Goal: Task Accomplishment & Management: Manage account settings

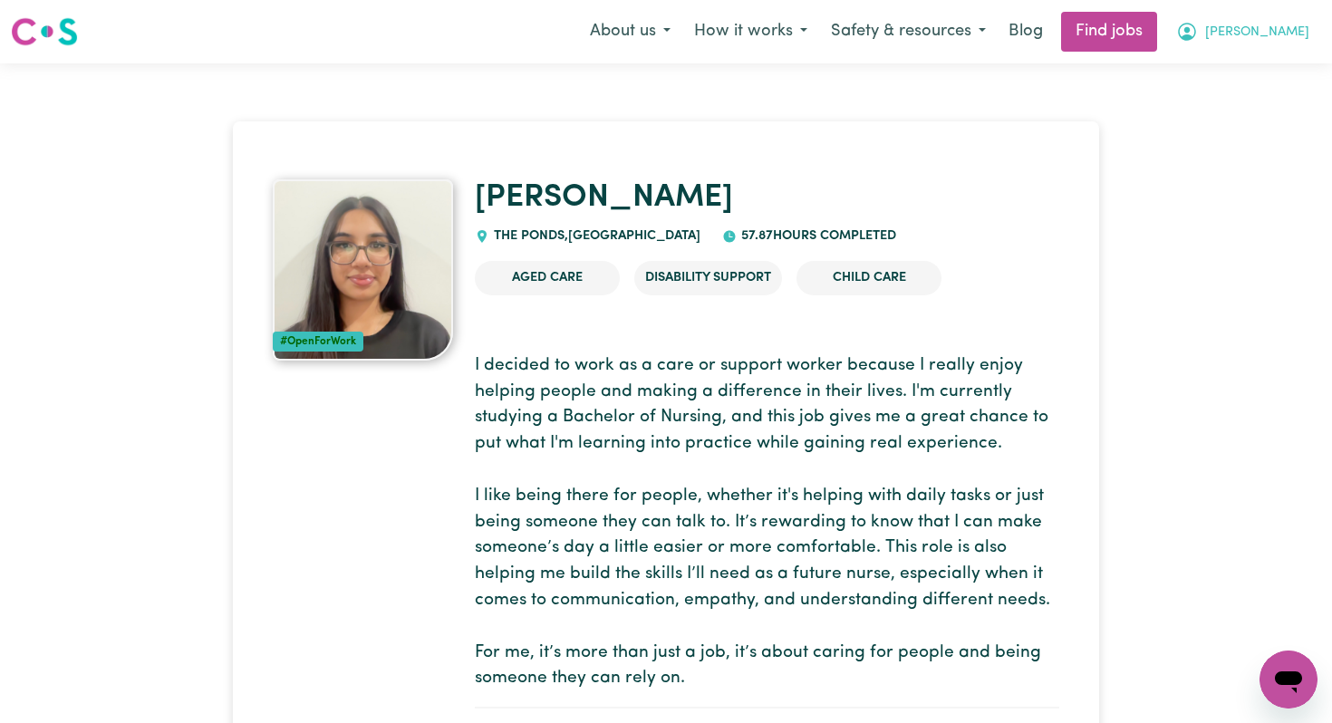
click at [1289, 17] on button "[PERSON_NAME]" at bounding box center [1243, 32] width 157 height 38
click at [1268, 95] on link "My Dashboard" at bounding box center [1248, 104] width 143 height 34
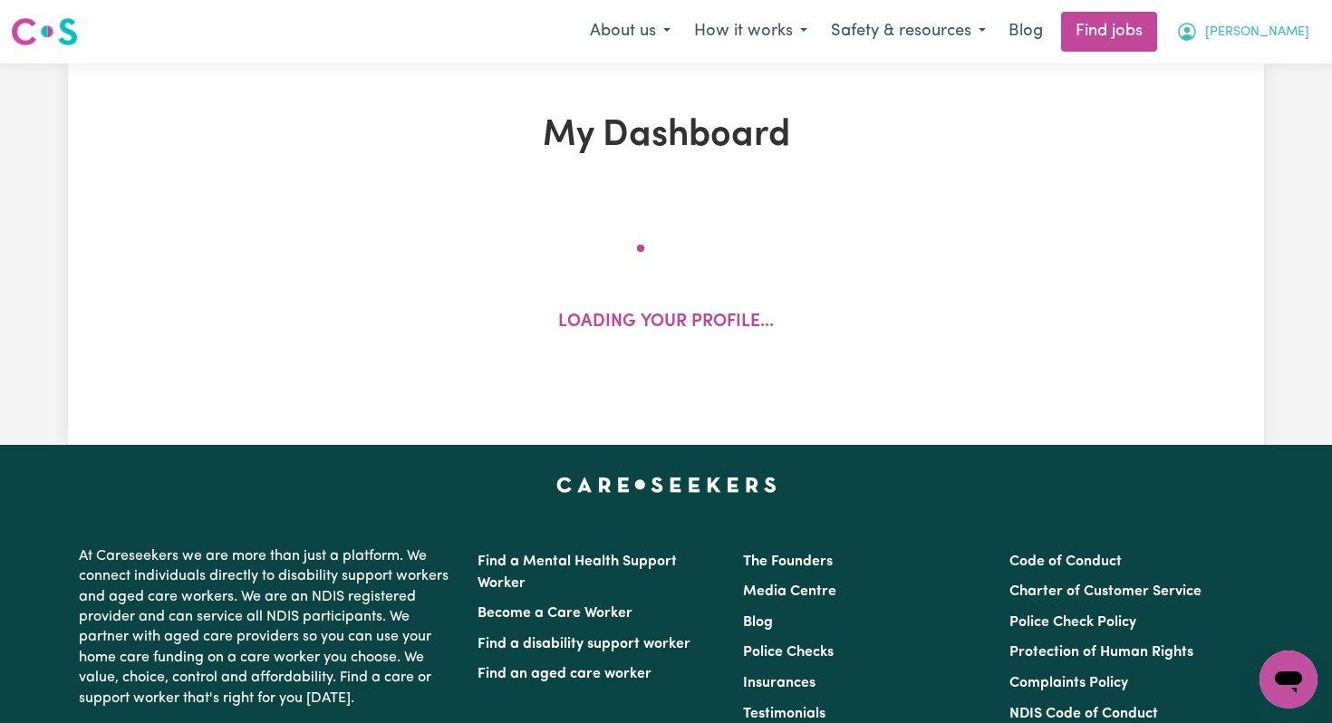
click at [1284, 23] on span "[PERSON_NAME]" at bounding box center [1257, 33] width 104 height 20
click at [1251, 81] on link "My Account" at bounding box center [1248, 70] width 143 height 34
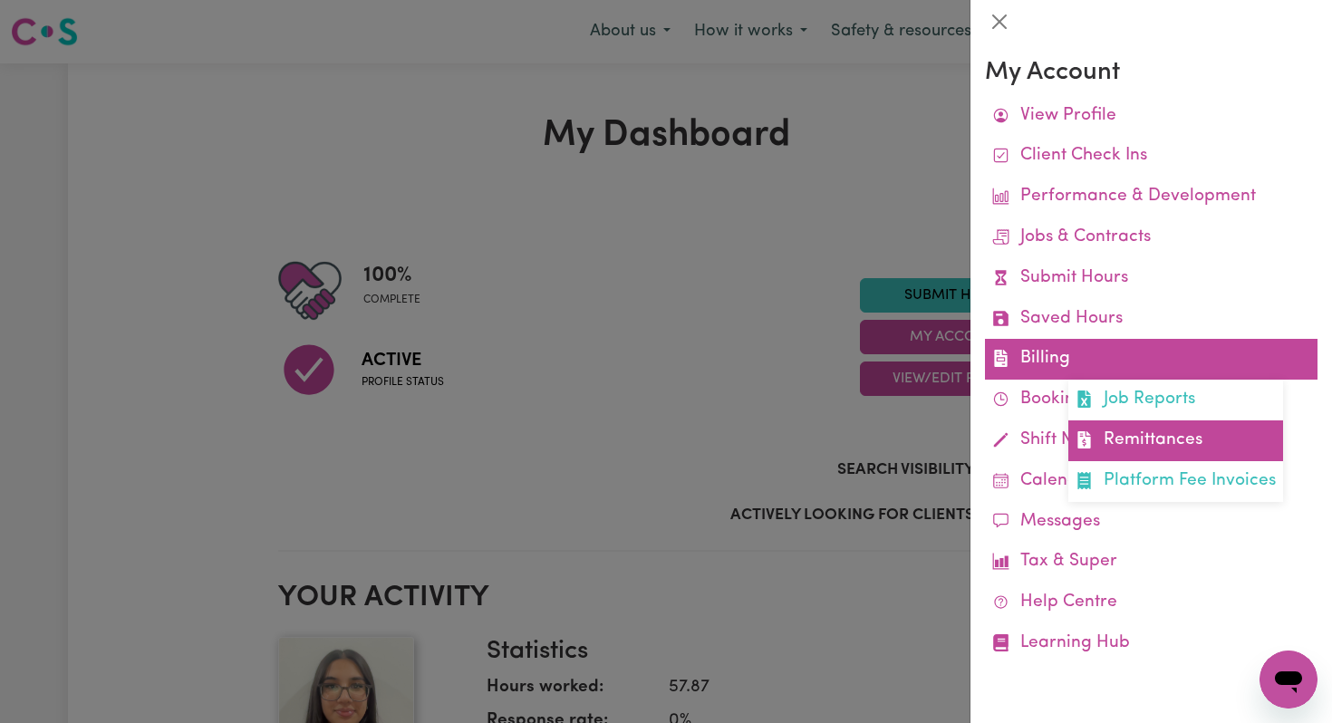
click at [1153, 427] on link "Remittances" at bounding box center [1176, 441] width 215 height 41
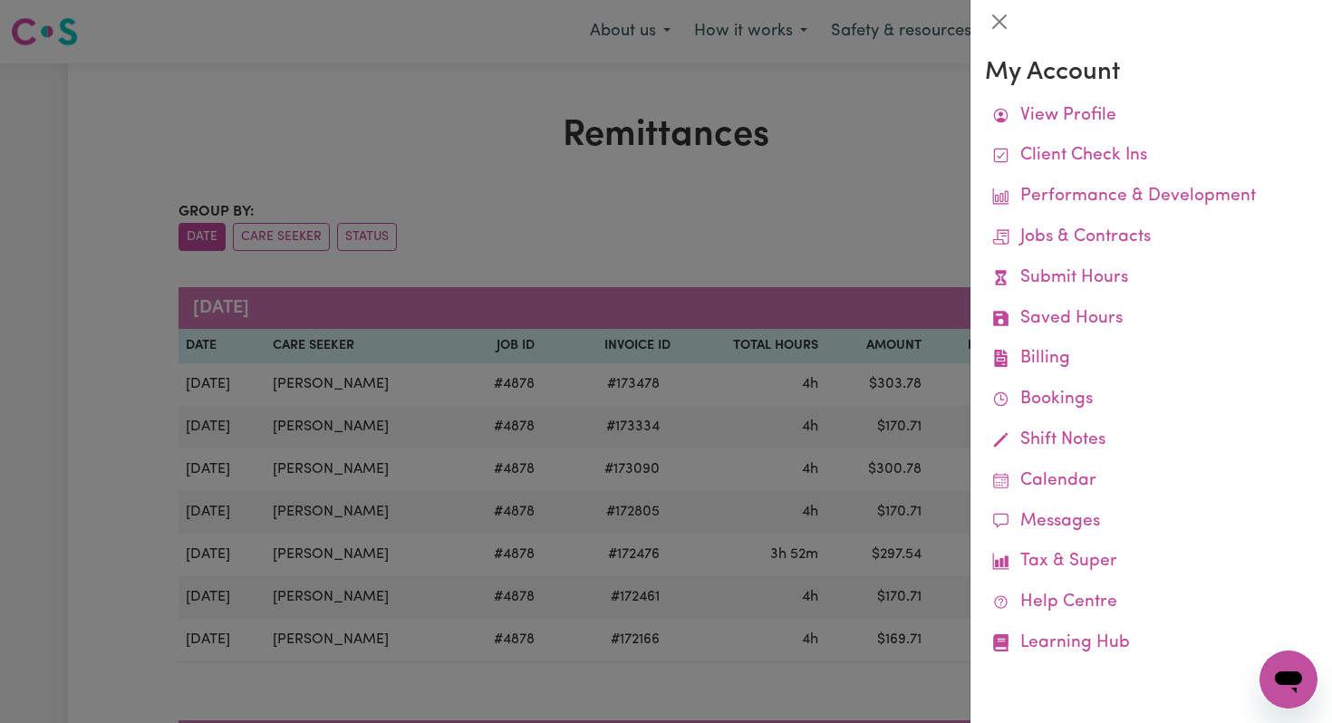
click at [843, 190] on div at bounding box center [666, 361] width 1332 height 723
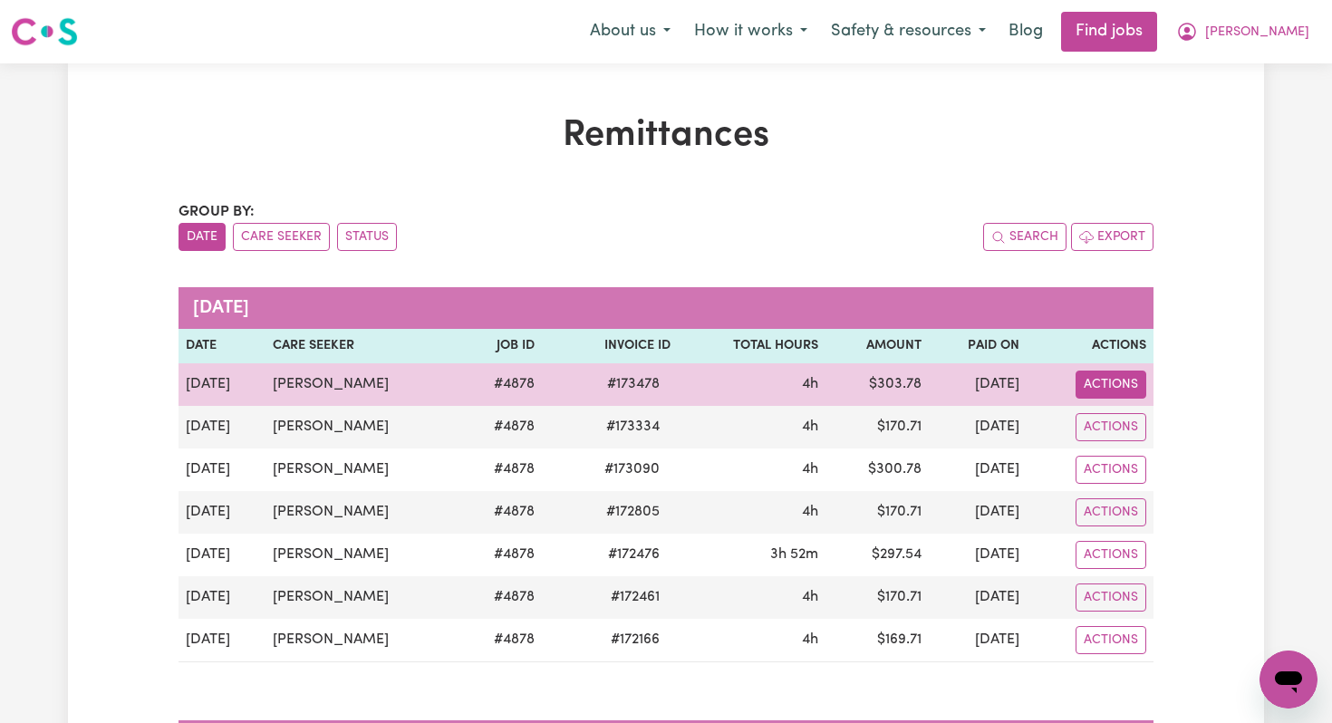
click at [1094, 390] on button "Actions" at bounding box center [1111, 385] width 71 height 28
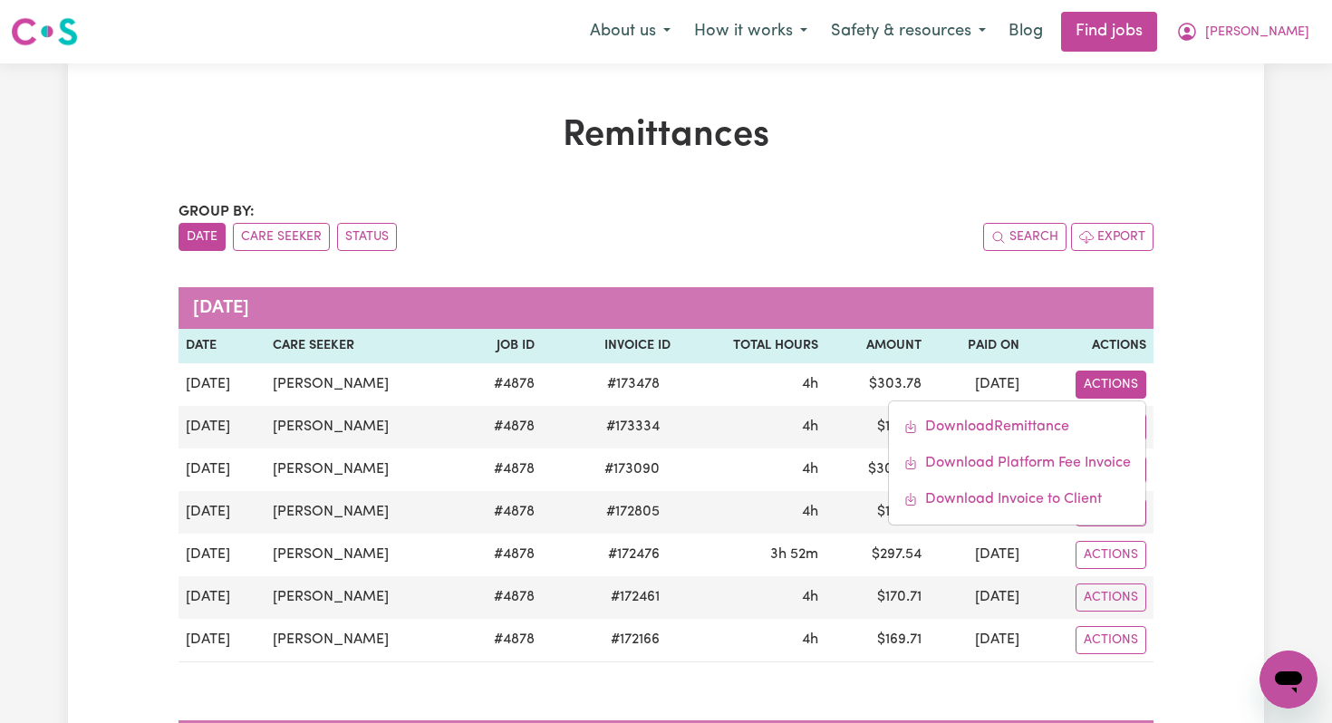
click at [895, 271] on div "Group by: Date Care Seeker Status Search Export [DATE] Date Care Seeker Job ID …" at bounding box center [666, 673] width 975 height 944
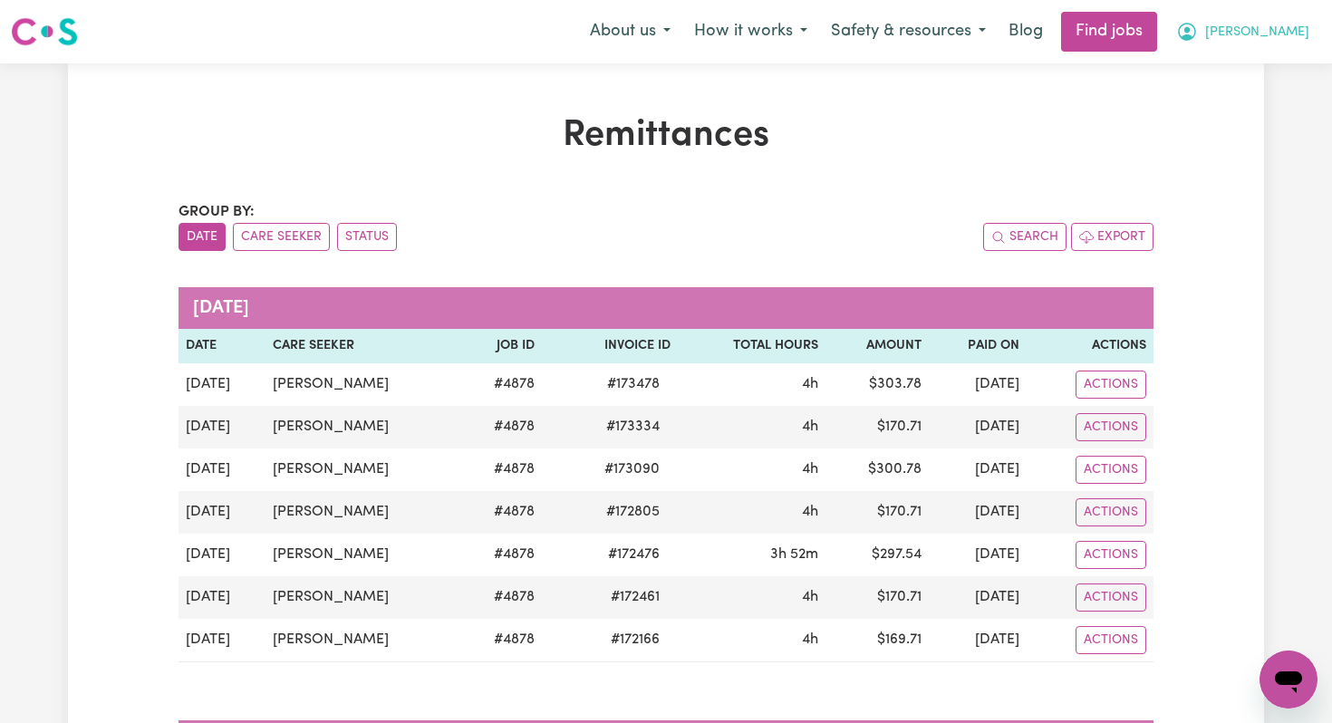
click at [1198, 29] on icon "My Account" at bounding box center [1187, 32] width 22 height 22
click at [1236, 63] on link "My Account" at bounding box center [1248, 70] width 143 height 34
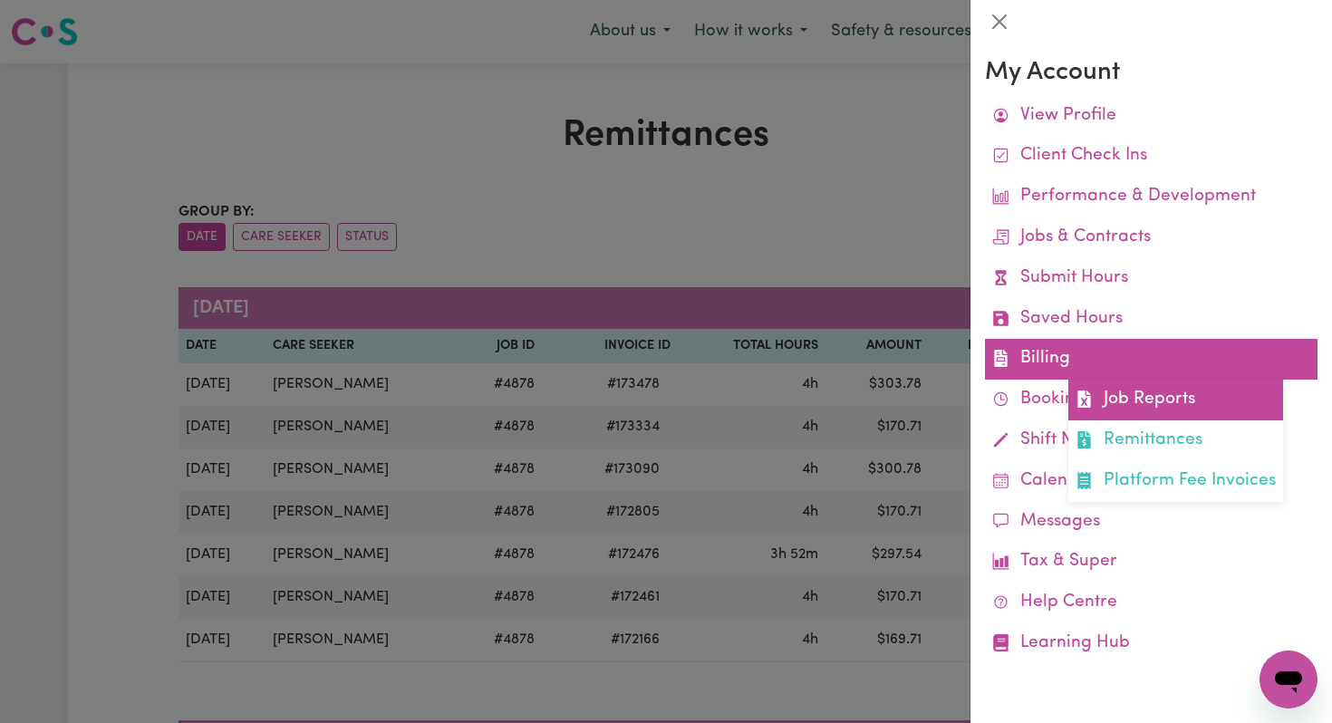
click at [1133, 392] on link "Job Reports" at bounding box center [1176, 400] width 215 height 41
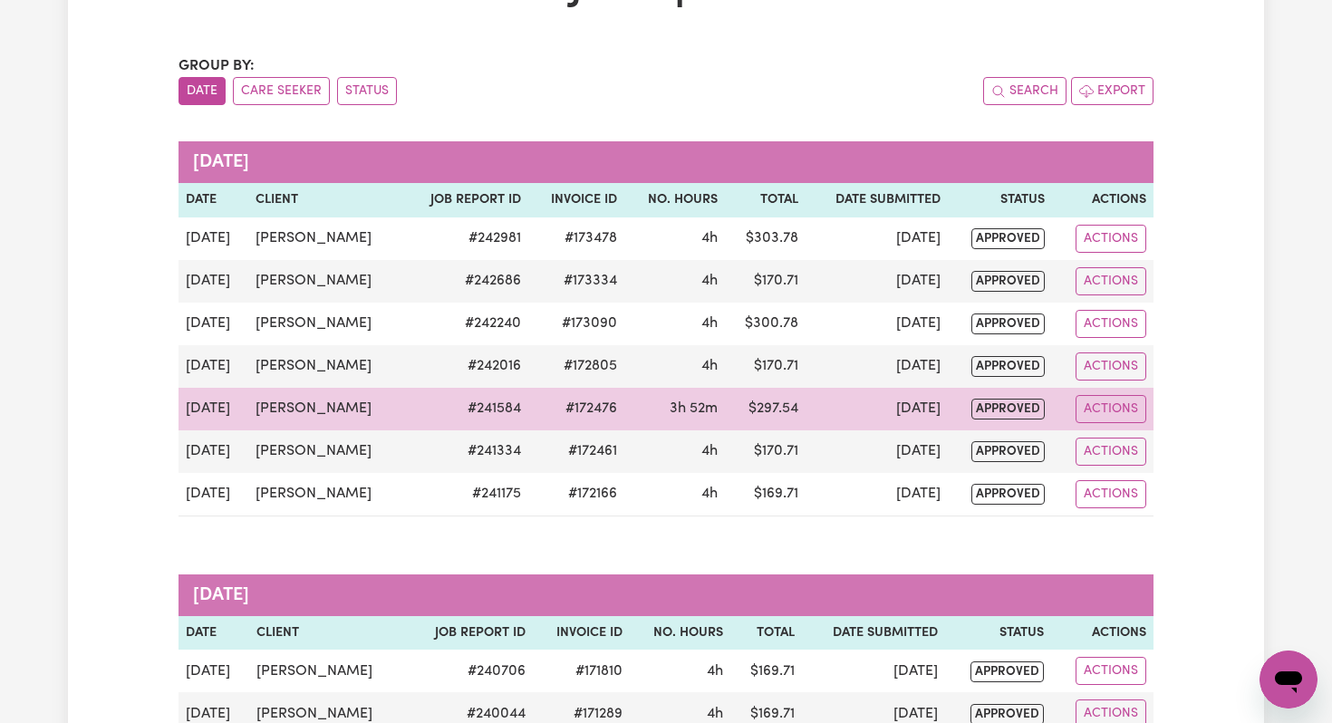
scroll to position [159, 0]
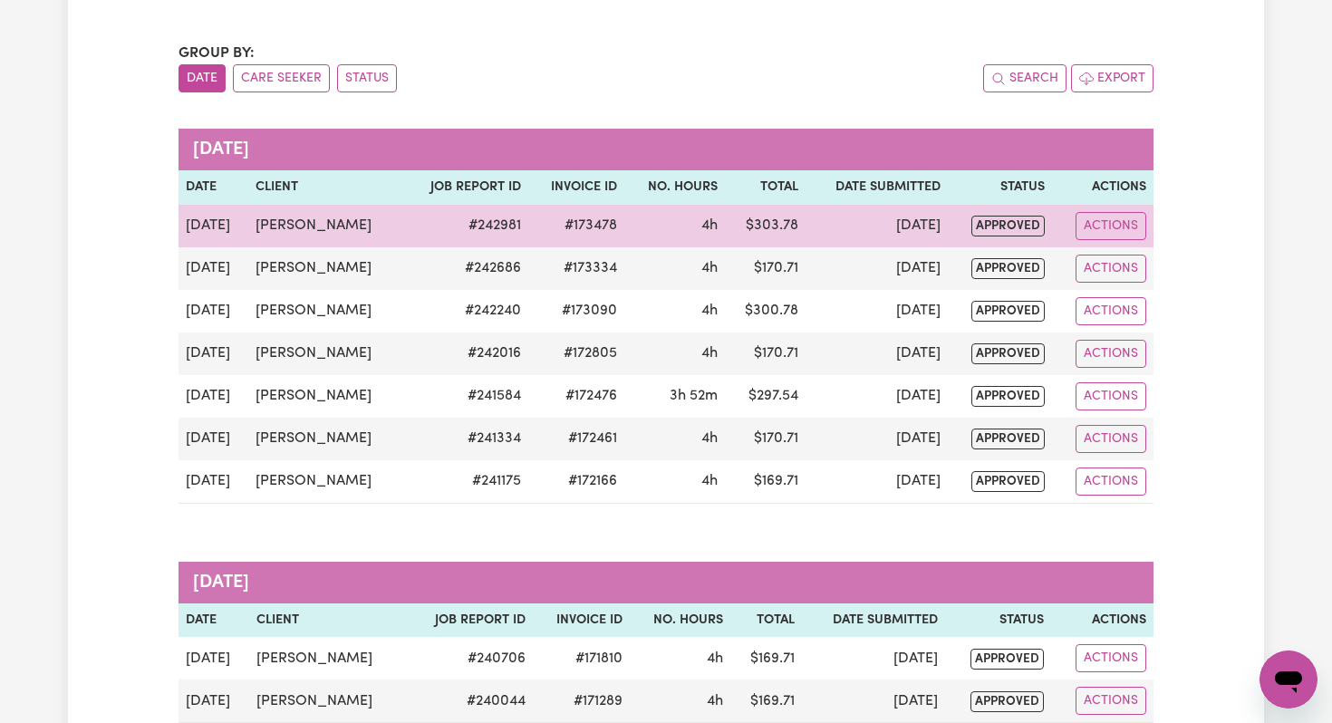
click at [999, 223] on span "approved" at bounding box center [1008, 226] width 73 height 21
click at [1101, 217] on button "Actions" at bounding box center [1111, 226] width 71 height 28
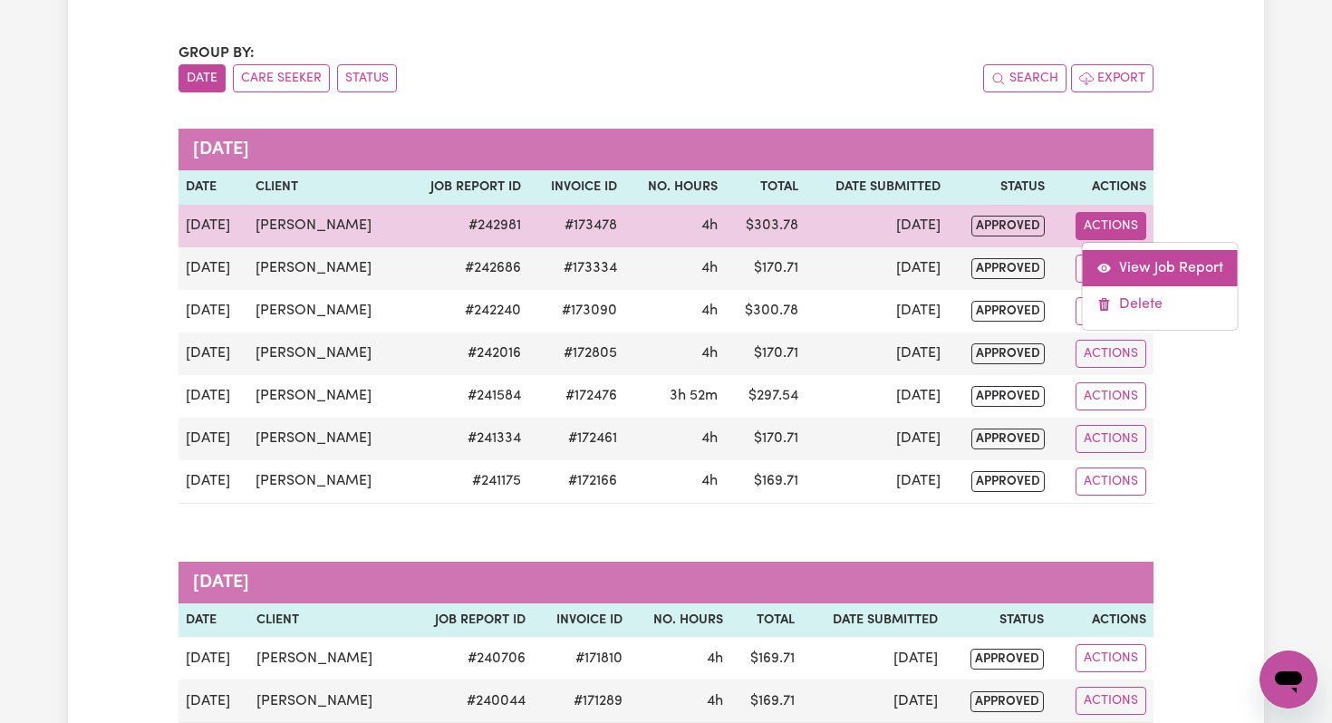
click at [1116, 260] on link "View Job Report" at bounding box center [1160, 268] width 155 height 36
select select "pm"
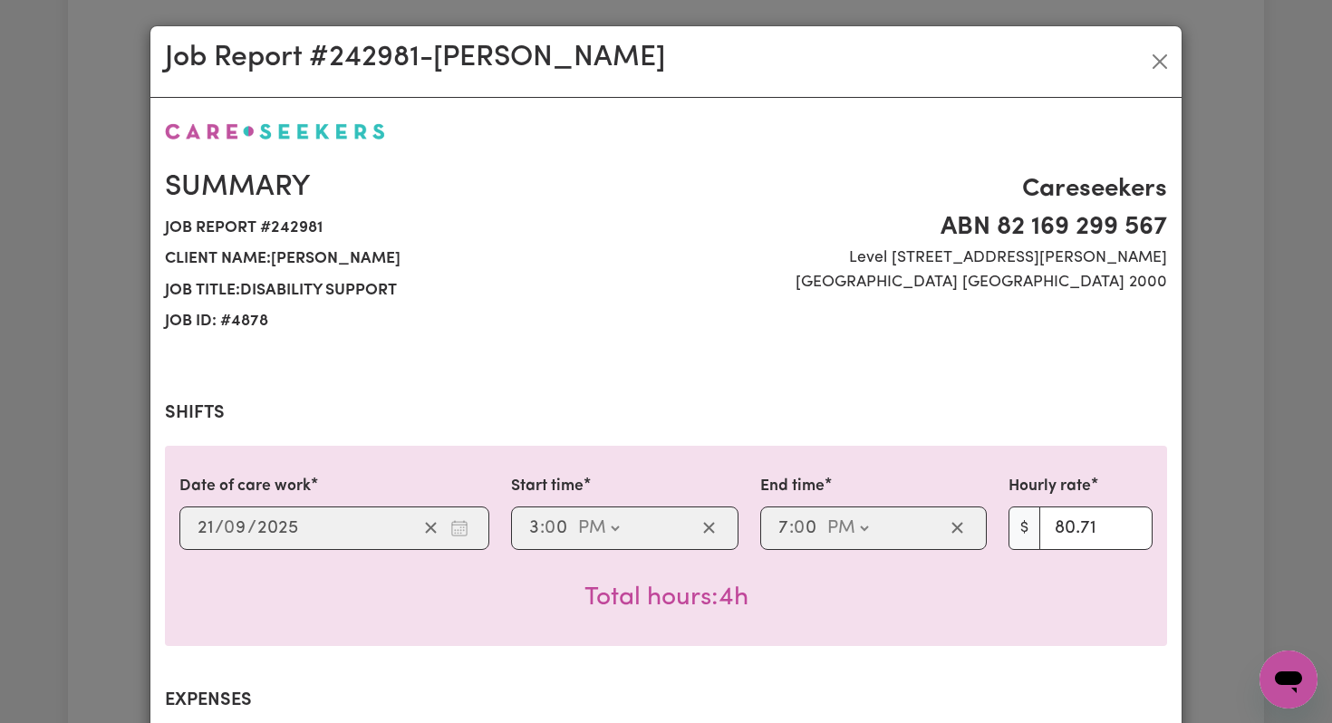
select select "80.71-[DATE]"
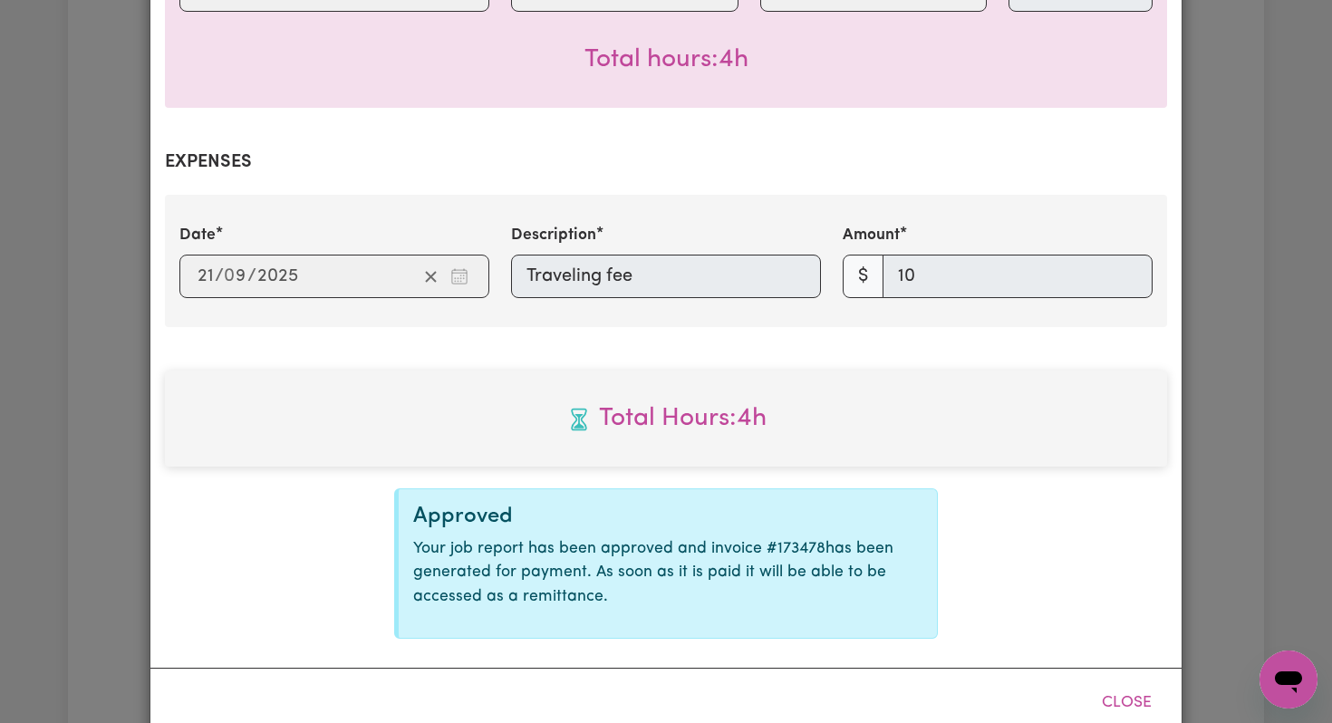
scroll to position [579, 0]
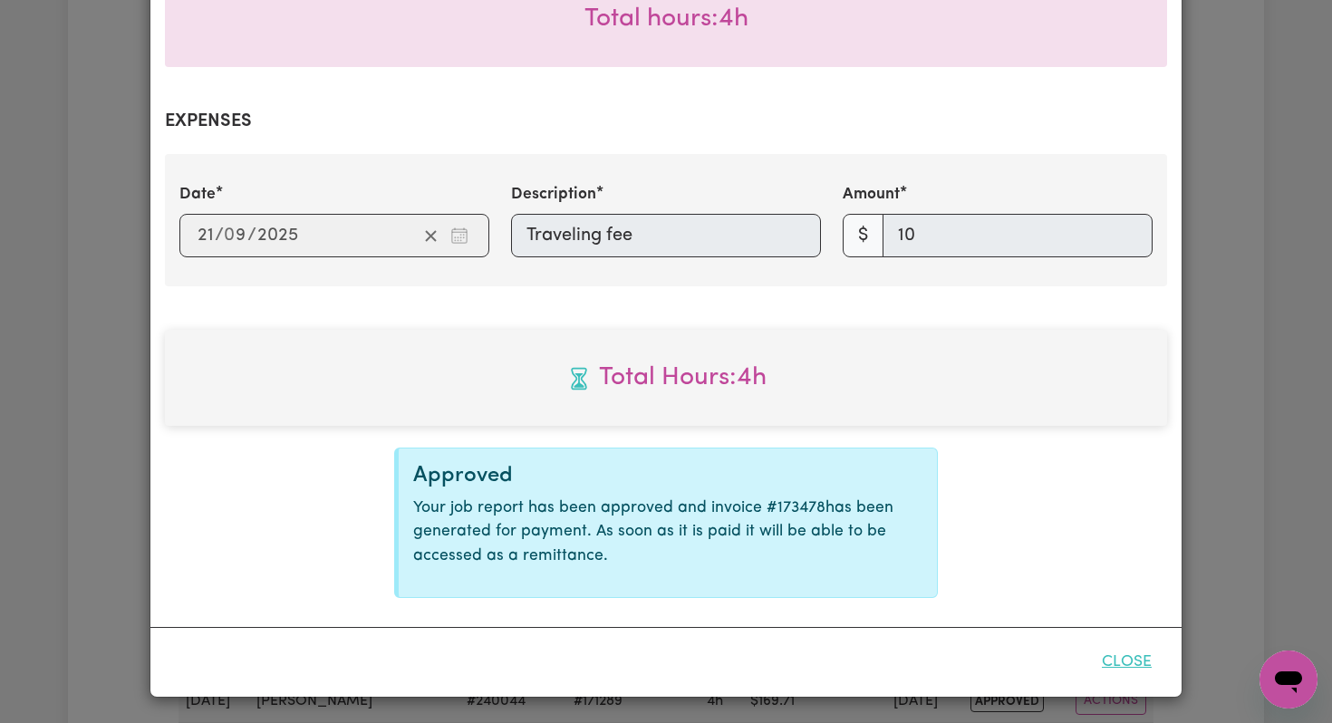
click at [1150, 657] on button "Close" at bounding box center [1127, 663] width 81 height 40
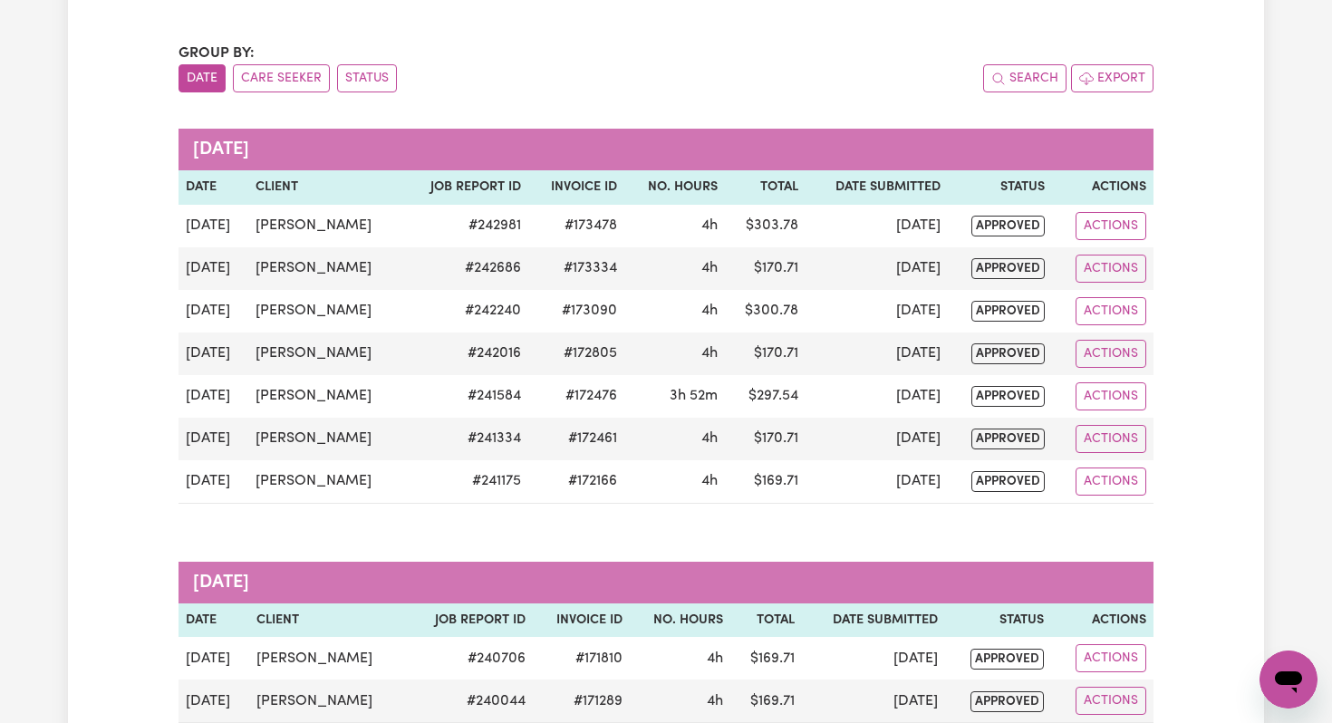
scroll to position [0, 0]
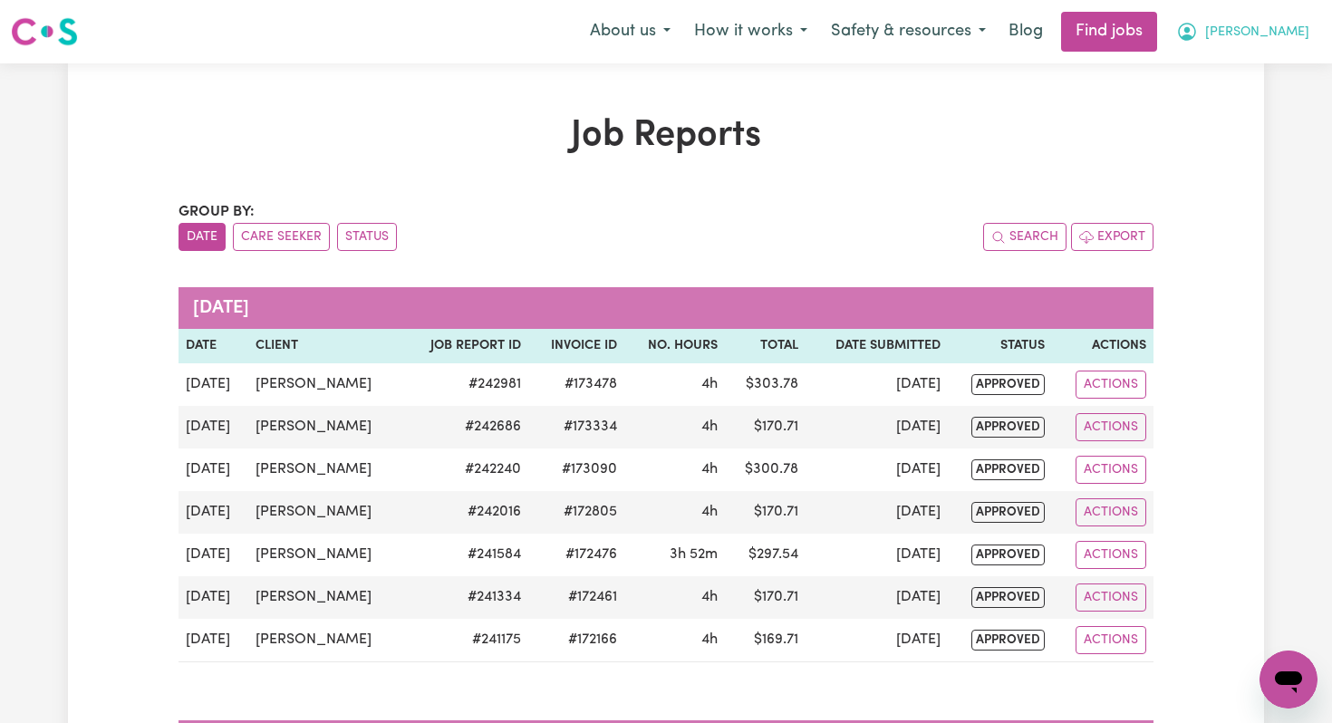
click at [1301, 29] on span "[PERSON_NAME]" at bounding box center [1257, 33] width 104 height 20
click at [1244, 66] on link "My Account" at bounding box center [1248, 70] width 143 height 34
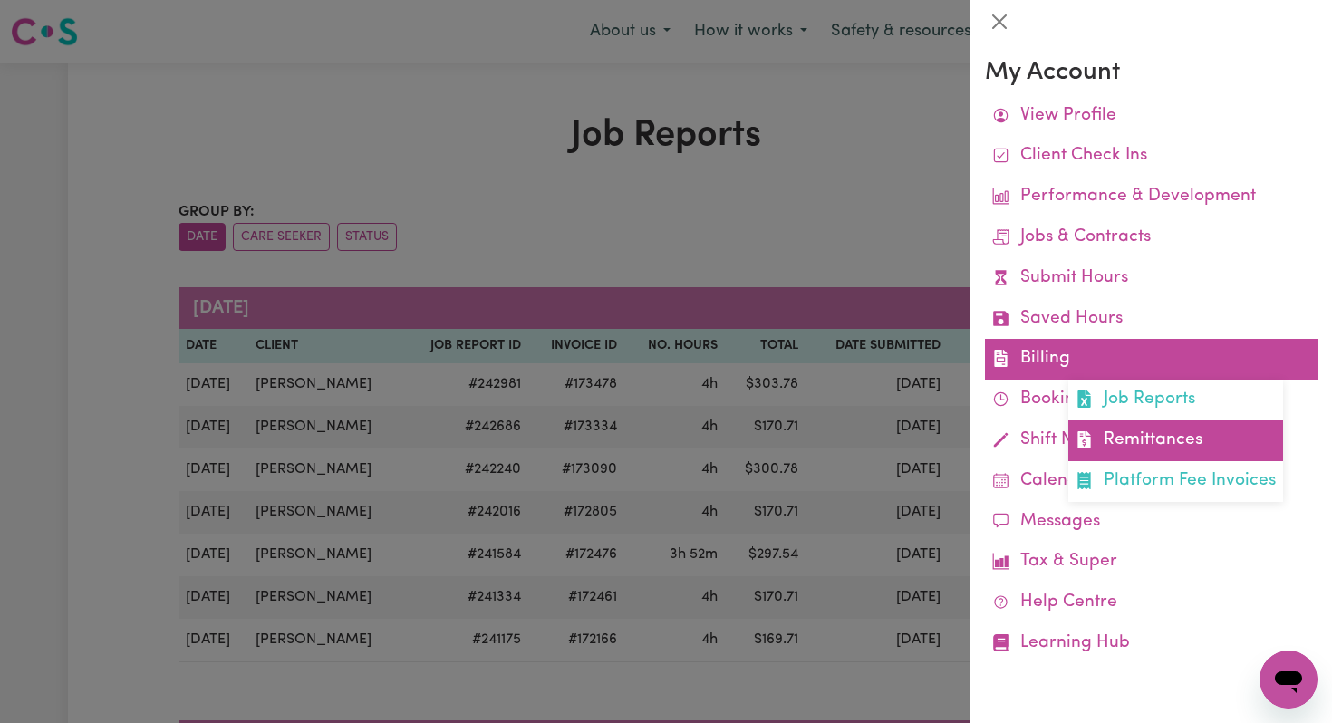
click at [1107, 434] on link "Remittances" at bounding box center [1176, 441] width 215 height 41
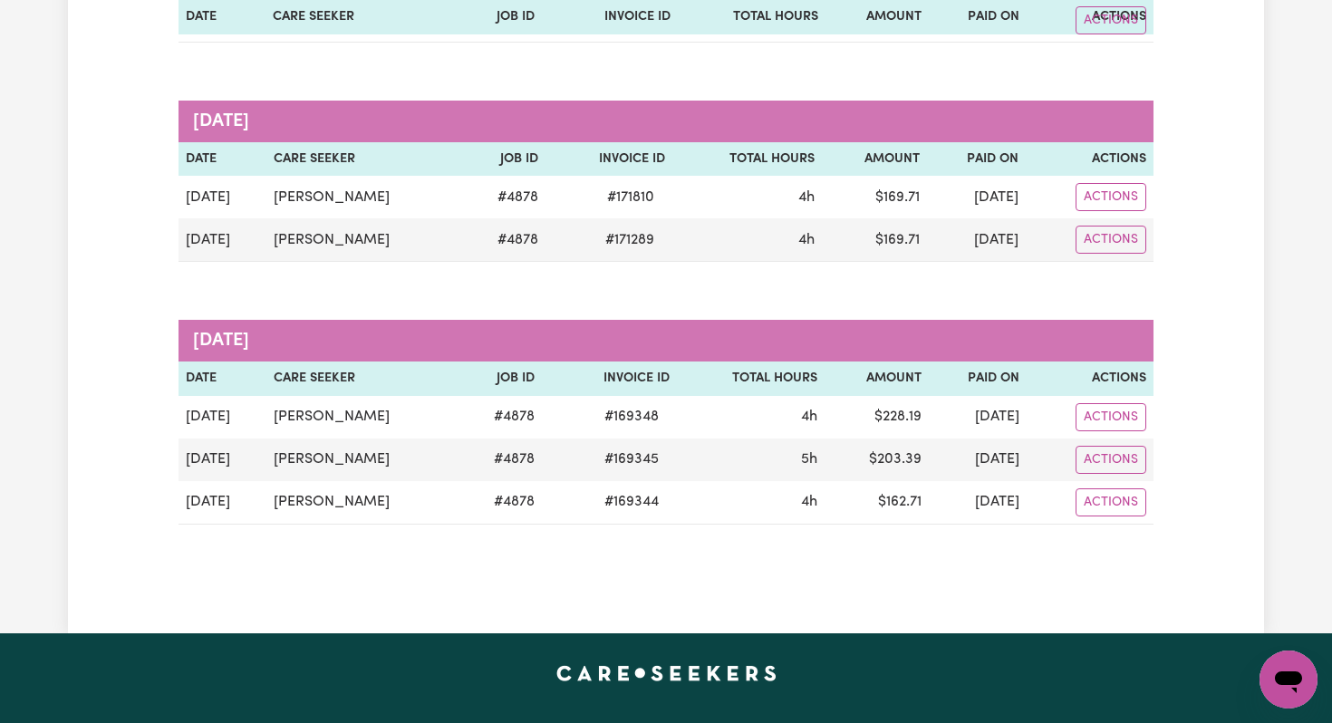
scroll to position [634, 0]
